Goal: Information Seeking & Learning: Learn about a topic

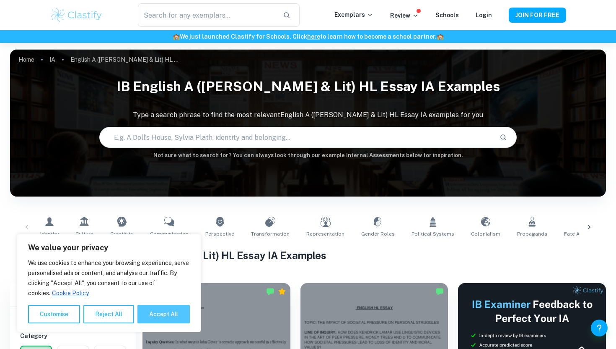
click at [162, 309] on button "Accept All" at bounding box center [164, 313] width 52 height 18
checkbox input "true"
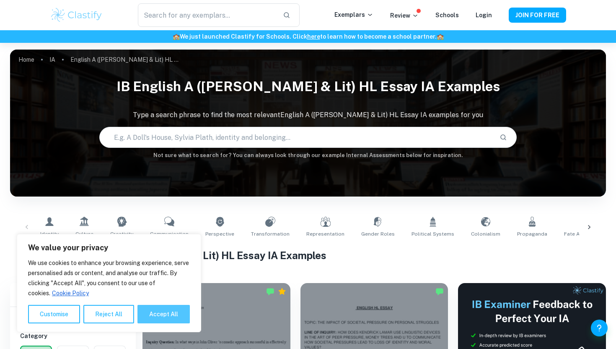
checkbox input "true"
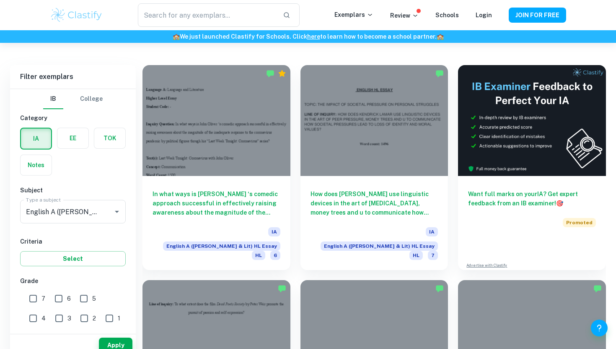
scroll to position [234, 0]
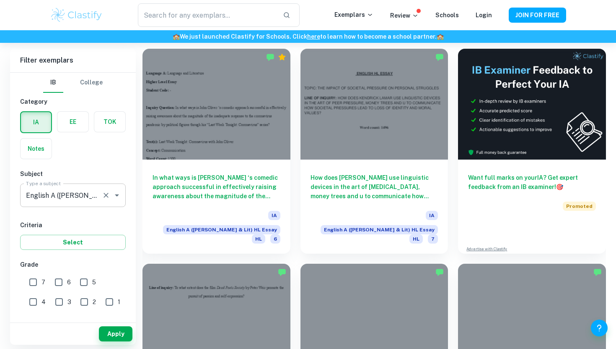
click at [85, 187] on div "English A ([PERSON_NAME] & Lit) HL Essay Type a subject" at bounding box center [73, 194] width 106 height 23
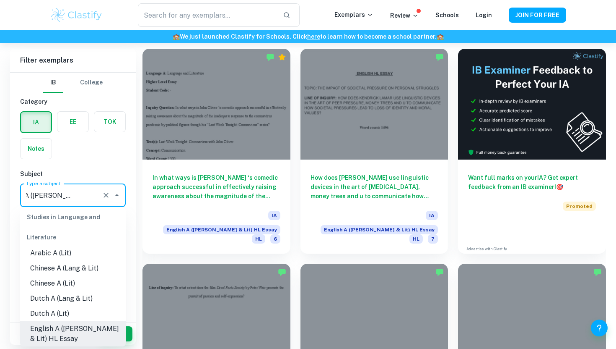
scroll to position [0, 0]
click at [87, 164] on div "IB College Category IA EE TOK Notes Subject Type a subject English A (Lang & Li…" at bounding box center [73, 315] width 126 height 485
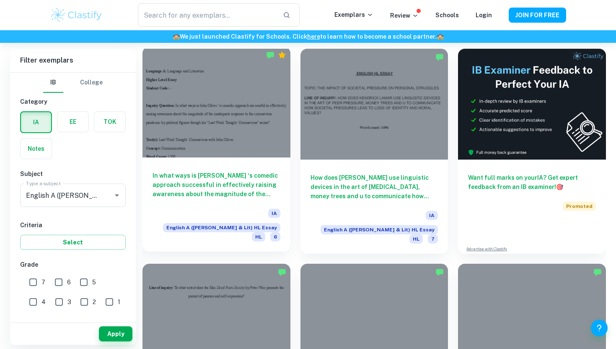
click at [202, 189] on h6 "In what ways is [PERSON_NAME] ‘s comedic approach successful in effectively rai…" at bounding box center [217, 185] width 128 height 28
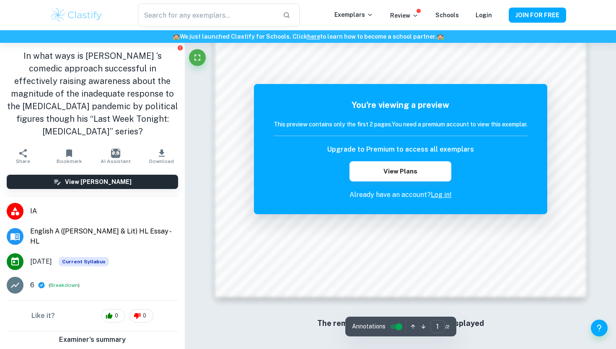
scroll to position [810, 0]
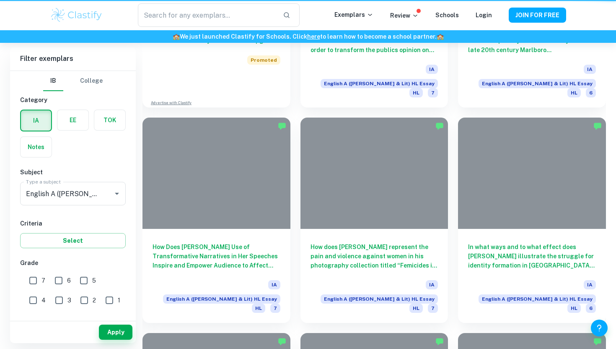
scroll to position [234, 0]
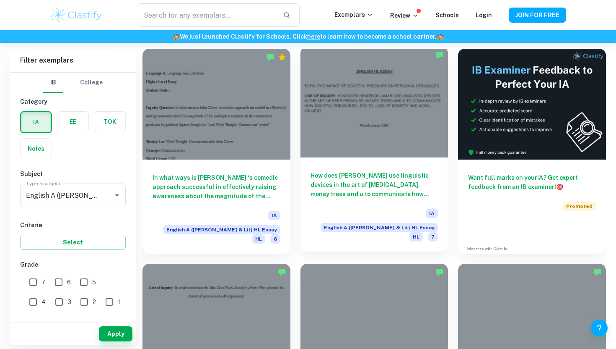
click at [384, 203] on div "How does [PERSON_NAME] use linguistic devices in the art of [MEDICAL_DATA], mon…" at bounding box center [375, 204] width 148 height 94
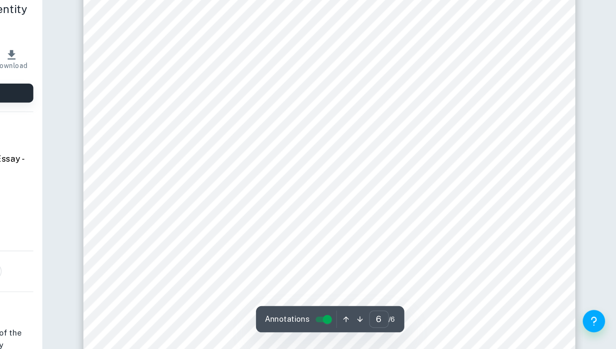
scroll to position [2986, 0]
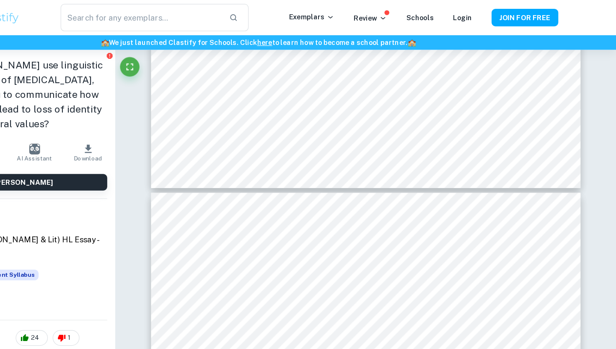
type input "4"
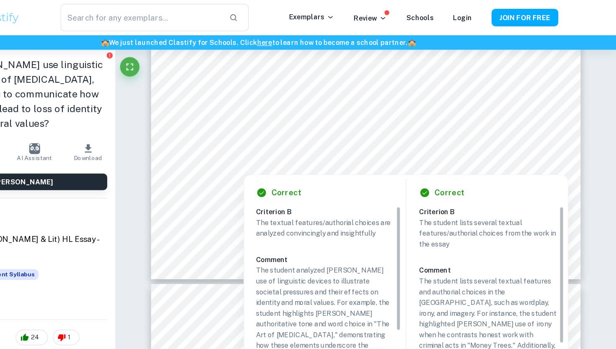
scroll to position [2034, 0]
click at [392, 213] on div "The textual features/authorial choices are analyzed convincingly and insightful…" at bounding box center [368, 286] width 125 height 198
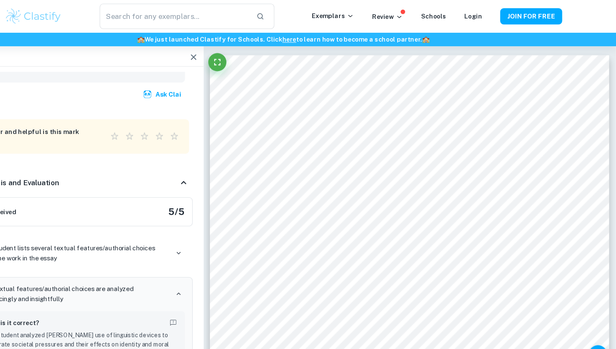
scroll to position [0, 0]
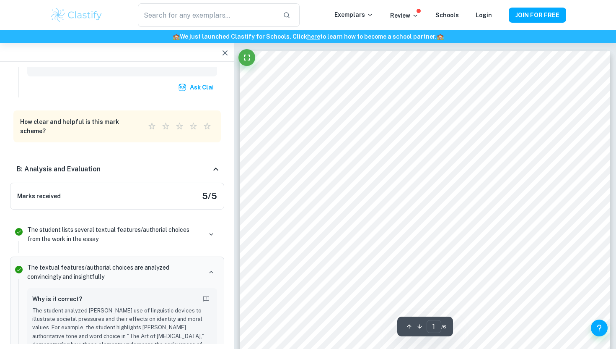
click at [200, 182] on div "Marks received 5 / 5" at bounding box center [117, 195] width 214 height 27
click at [216, 164] on icon at bounding box center [216, 169] width 10 height 10
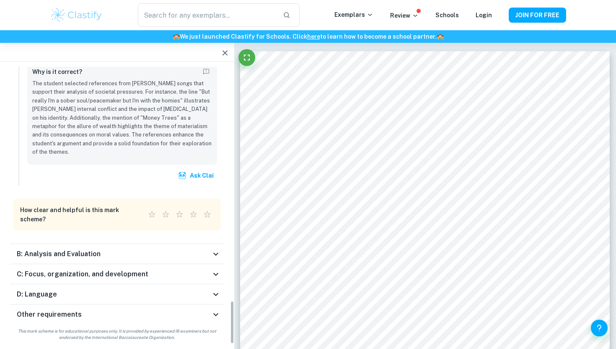
scroll to position [1379, 0]
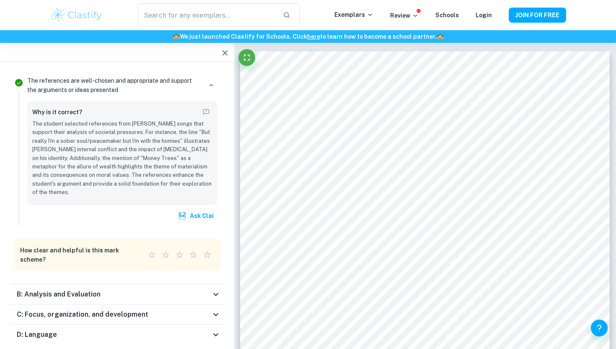
click at [216, 289] on icon at bounding box center [216, 294] width 10 height 10
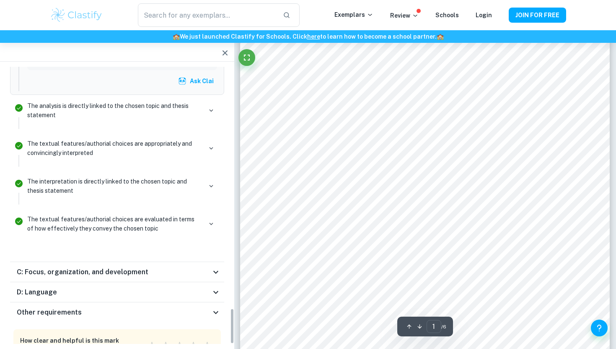
scroll to position [91, 0]
click at [203, 287] on div "D: Language" at bounding box center [114, 292] width 194 height 10
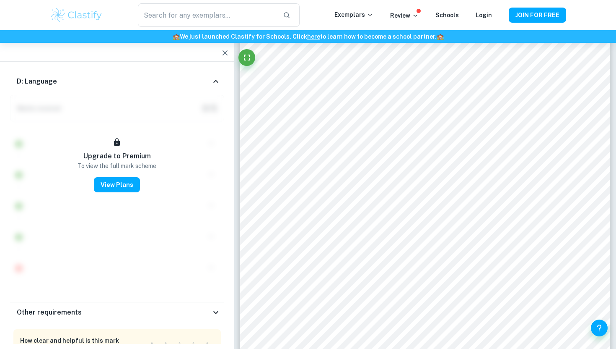
click at [212, 307] on icon at bounding box center [216, 312] width 10 height 10
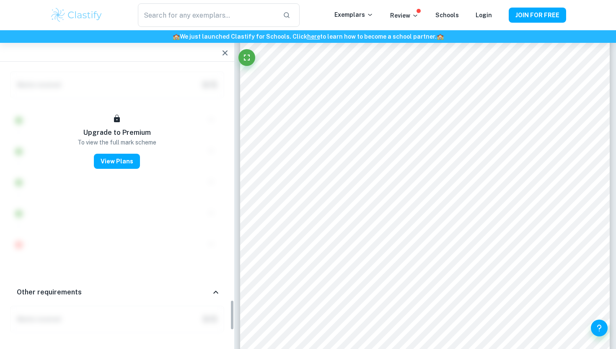
click at [211, 287] on icon at bounding box center [216, 292] width 10 height 10
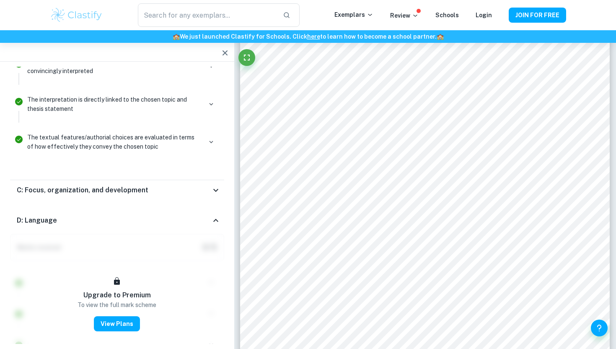
click at [213, 215] on icon at bounding box center [216, 220] width 10 height 10
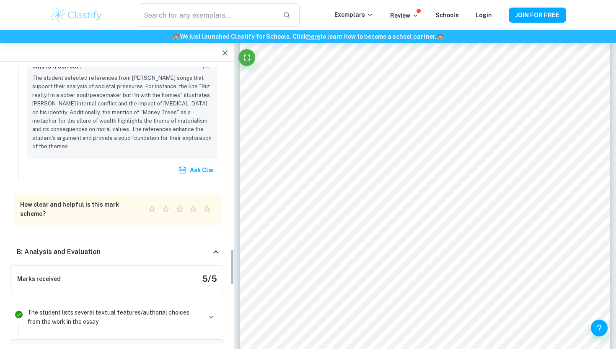
scroll to position [1386, 0]
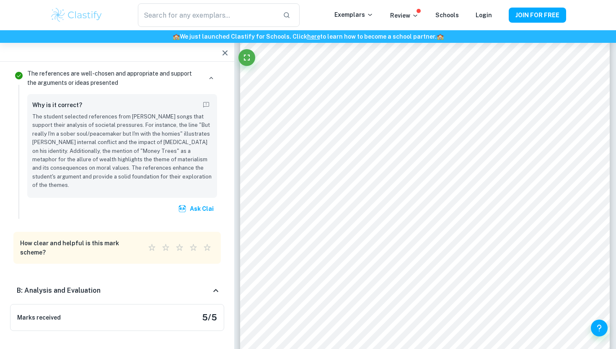
click at [218, 285] on icon at bounding box center [216, 290] width 10 height 10
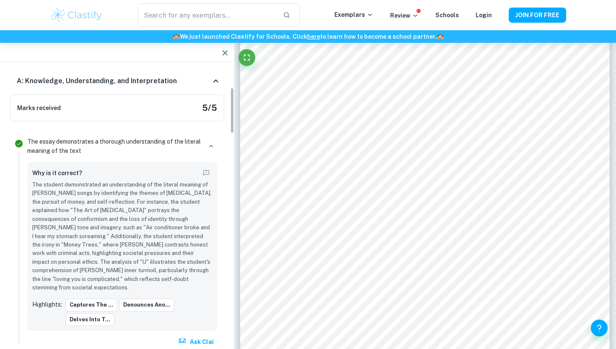
scroll to position [0, 0]
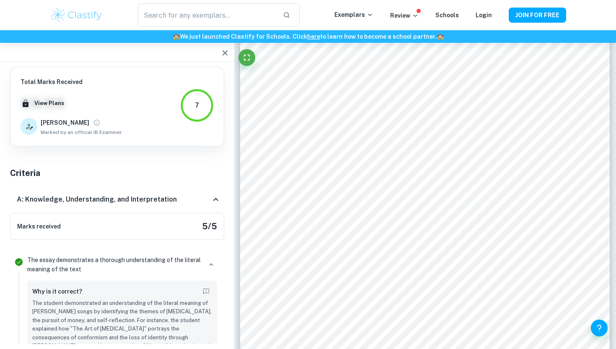
click at [216, 200] on icon at bounding box center [216, 199] width 10 height 10
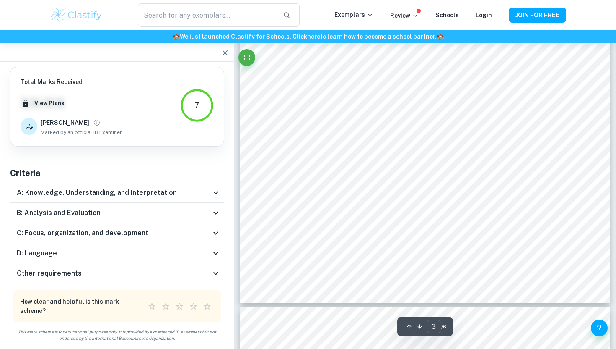
scroll to position [1450, 0]
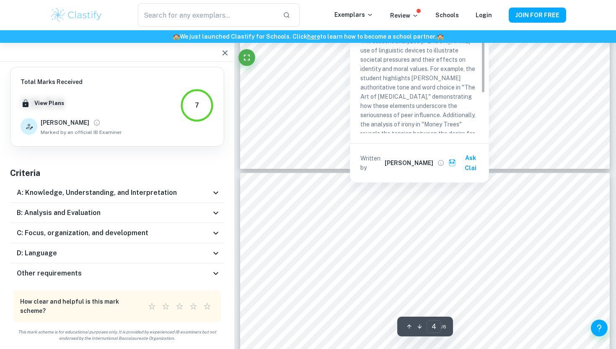
type input "5"
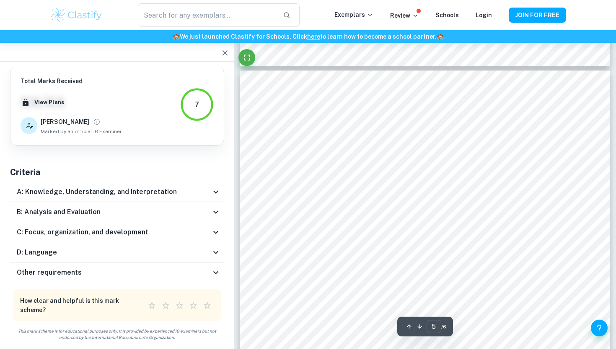
scroll to position [2256, 0]
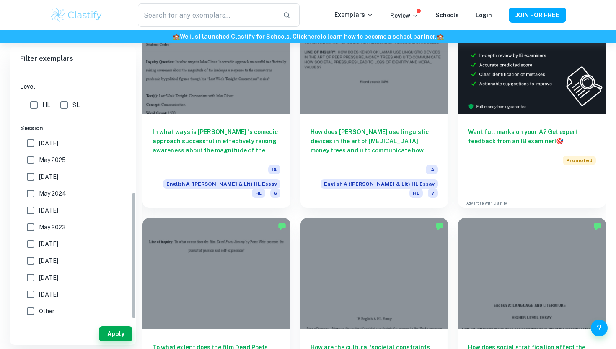
scroll to position [237, 0]
click at [58, 143] on span "[DATE]" at bounding box center [48, 142] width 19 height 9
click at [39, 143] on input "[DATE]" at bounding box center [30, 142] width 17 height 17
checkbox input "true"
click at [116, 333] on button "Apply" at bounding box center [116, 333] width 34 height 15
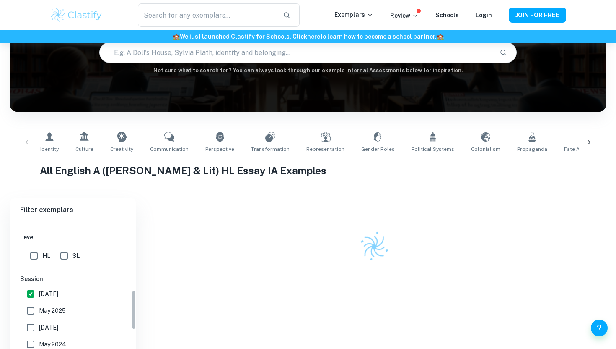
scroll to position [60, 0]
